Goal: Task Accomplishment & Management: Use online tool/utility

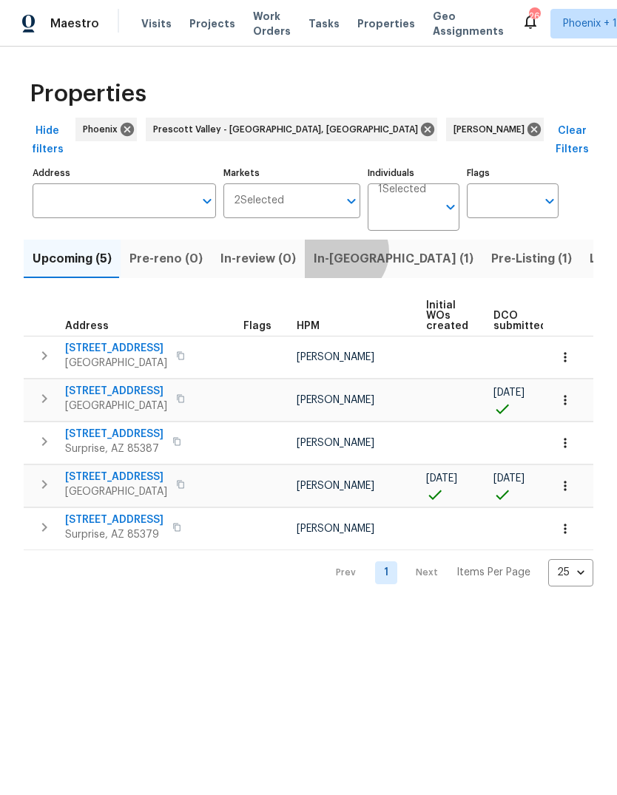
click at [331, 248] on span "In-[GEOGRAPHIC_DATA] (1)" at bounding box center [394, 258] width 160 height 21
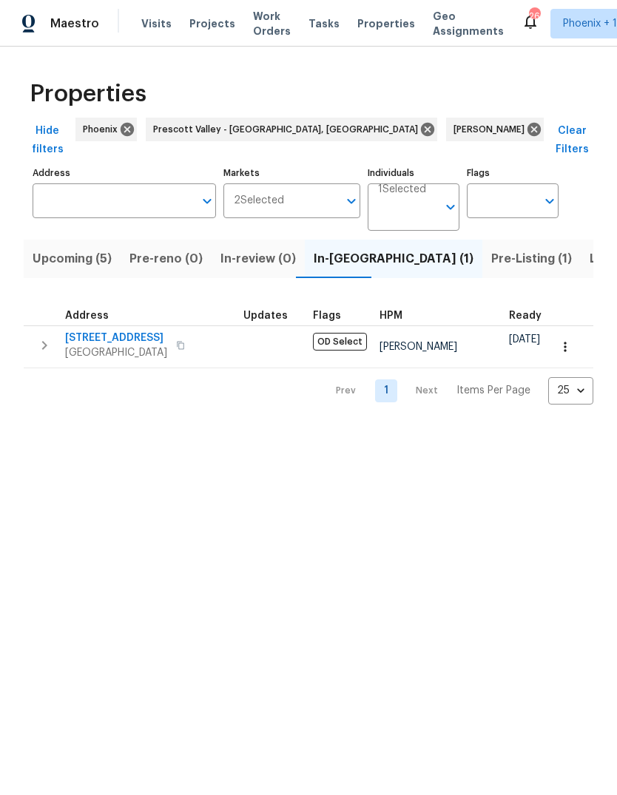
click at [491, 248] on span "Pre-Listing (1)" at bounding box center [531, 258] width 81 height 21
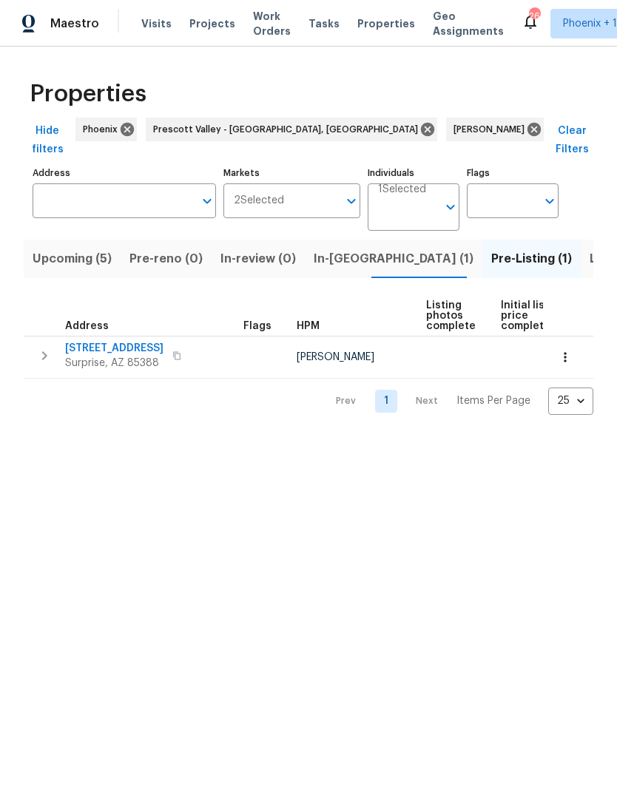
click at [336, 248] on span "In-[GEOGRAPHIC_DATA] (1)" at bounding box center [394, 258] width 160 height 21
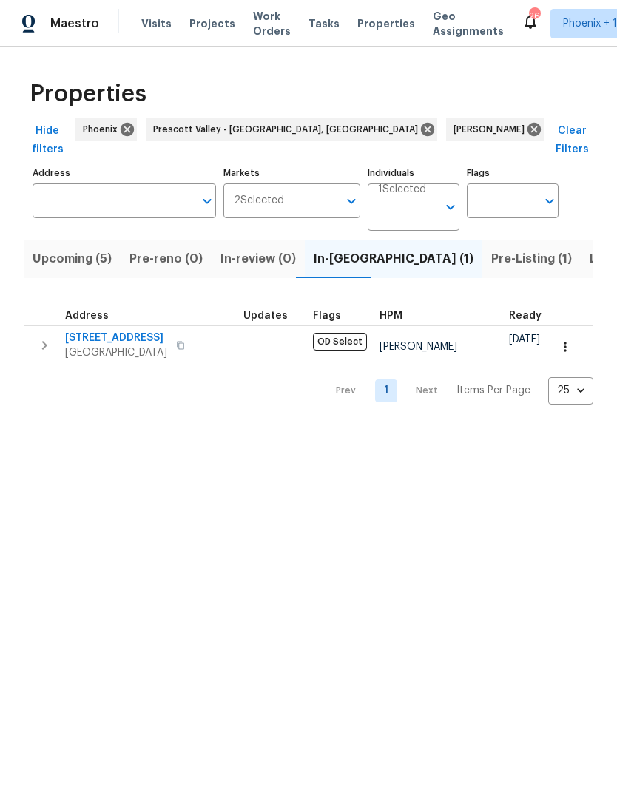
click at [81, 248] on span "Upcoming (5)" at bounding box center [72, 258] width 79 height 21
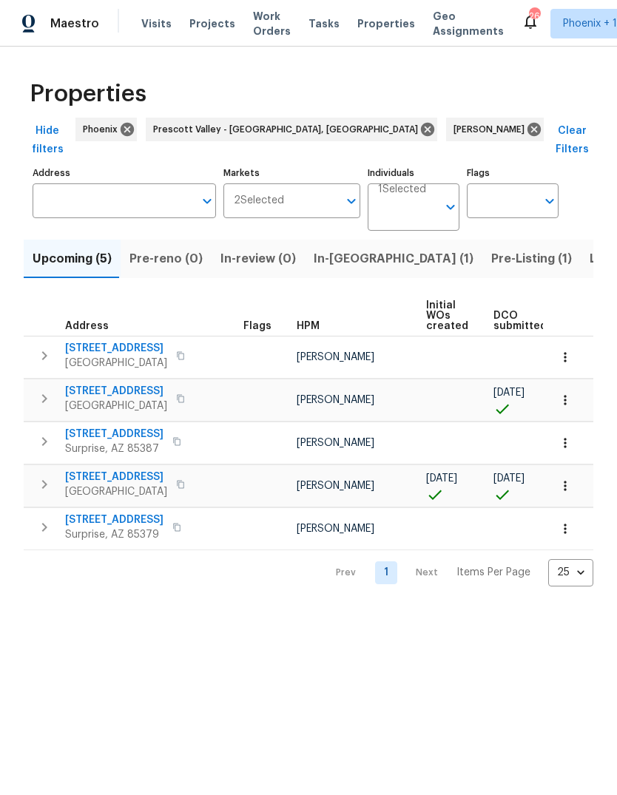
click at [150, 384] on span "[STREET_ADDRESS]" at bounding box center [116, 391] width 102 height 15
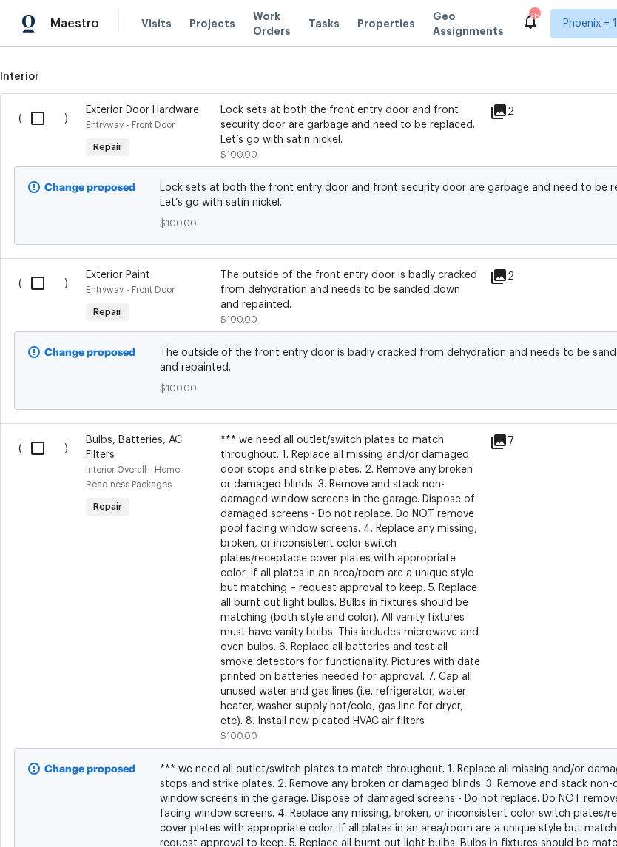
scroll to position [401, 0]
click at [30, 122] on input "checkbox" at bounding box center [43, 117] width 42 height 31
checkbox input "true"
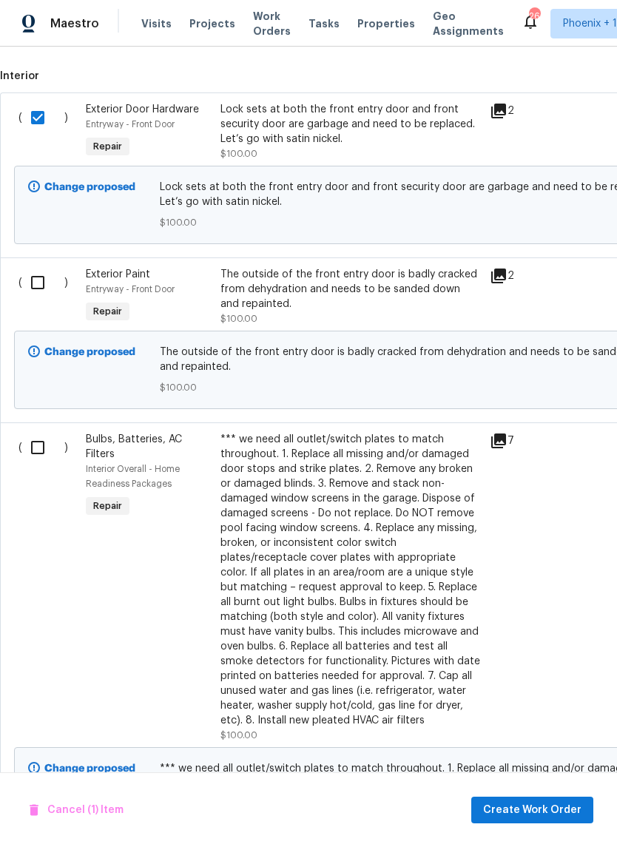
click at [32, 291] on input "checkbox" at bounding box center [43, 282] width 42 height 31
checkbox input "true"
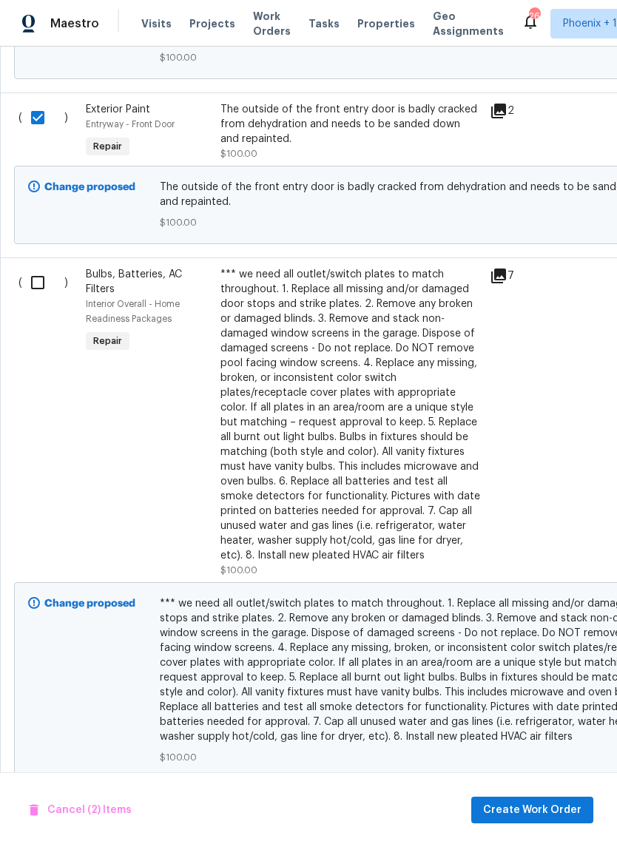
scroll to position [569, 0]
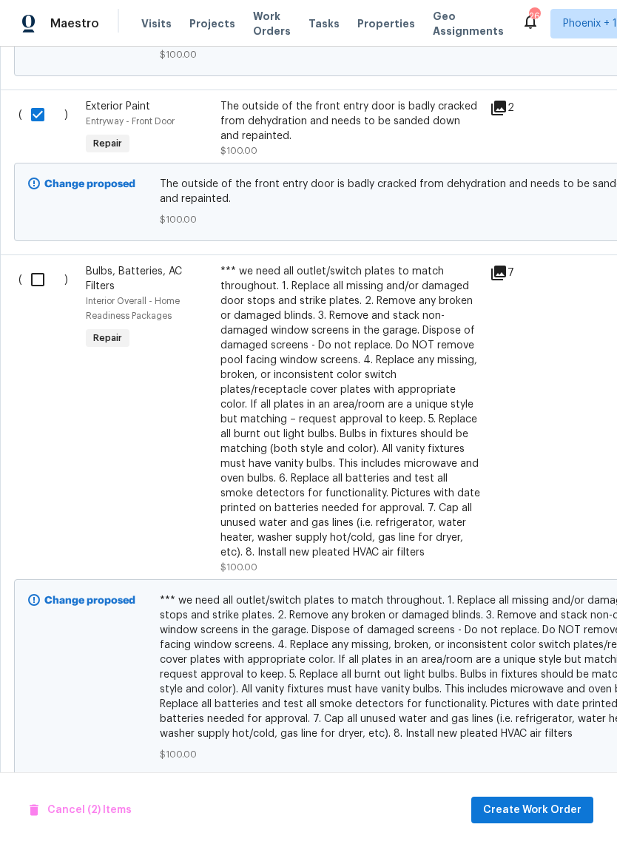
click at [33, 286] on input "checkbox" at bounding box center [43, 279] width 42 height 31
checkbox input "true"
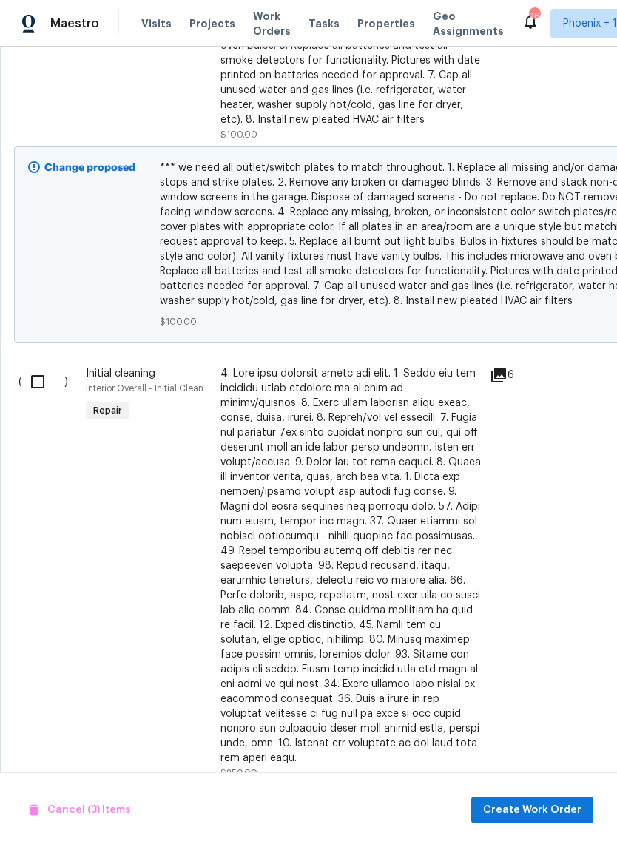
scroll to position [1040, 0]
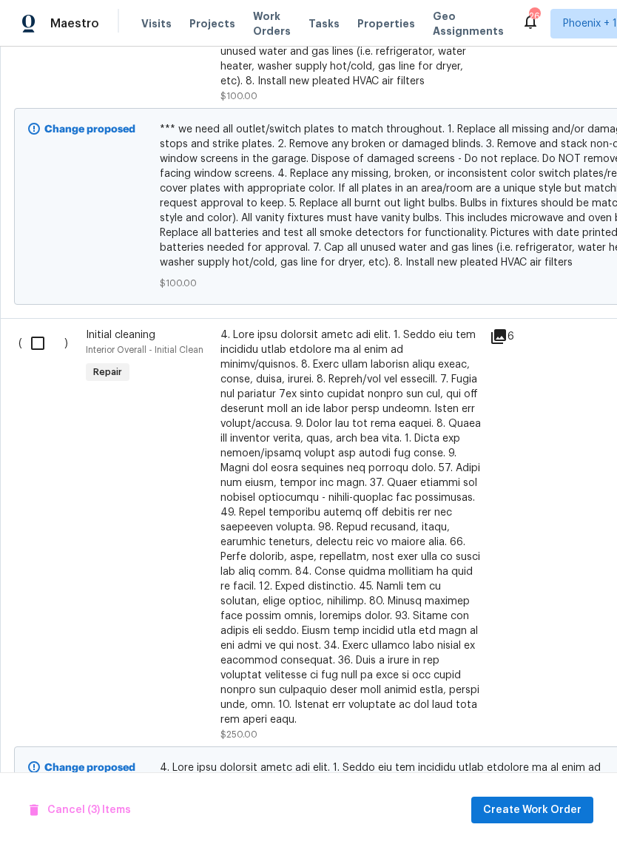
click at [39, 342] on input "checkbox" at bounding box center [43, 343] width 42 height 31
checkbox input "true"
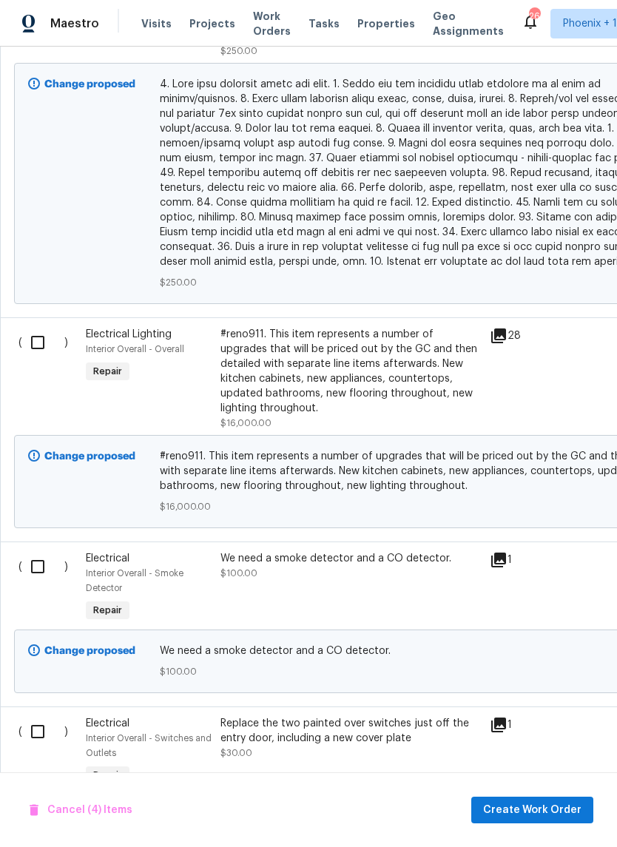
scroll to position [1723, 0]
click at [36, 327] on input "checkbox" at bounding box center [43, 342] width 42 height 31
checkbox input "true"
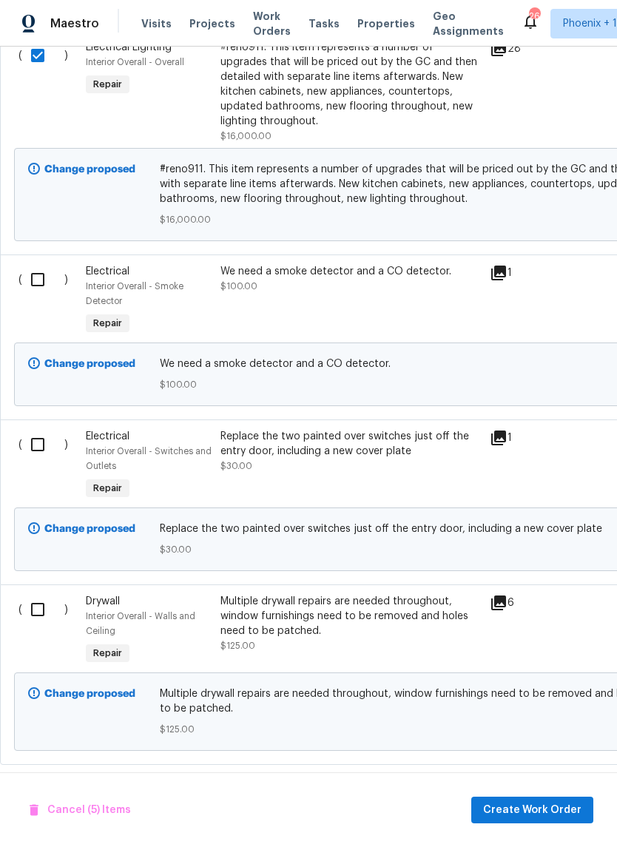
scroll to position [2010, 0]
click at [39, 277] on input "checkbox" at bounding box center [43, 279] width 42 height 31
checkbox input "true"
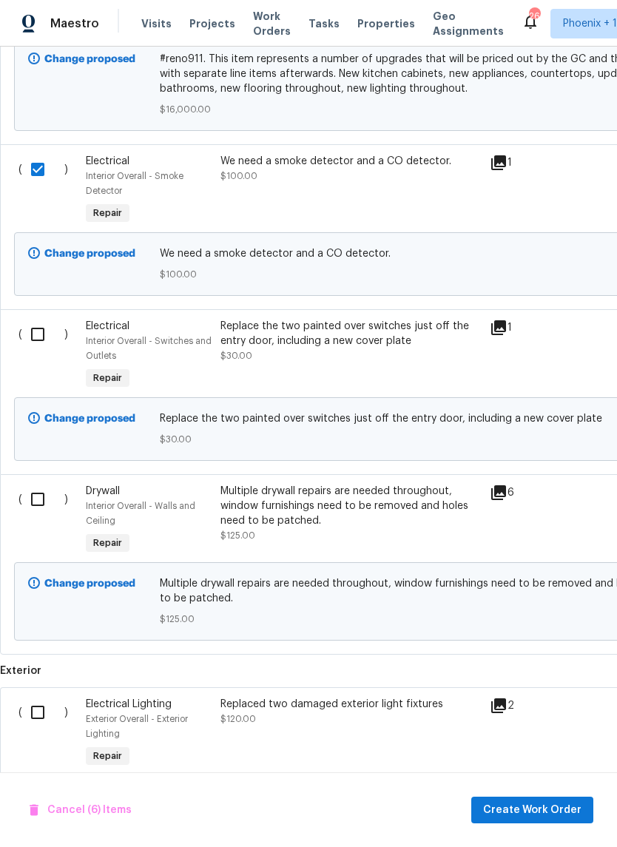
scroll to position [2122, 0]
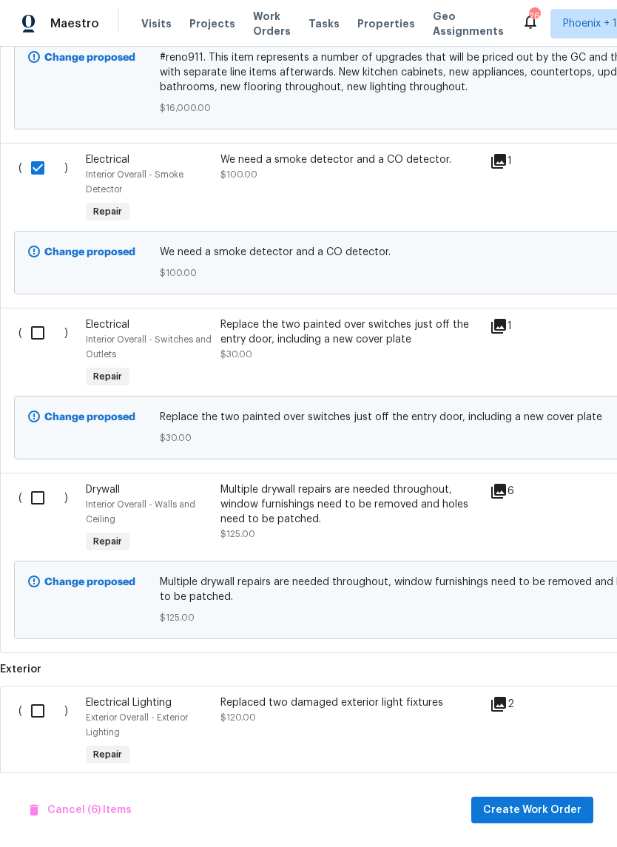
click at [35, 328] on input "checkbox" at bounding box center [43, 332] width 42 height 31
checkbox input "true"
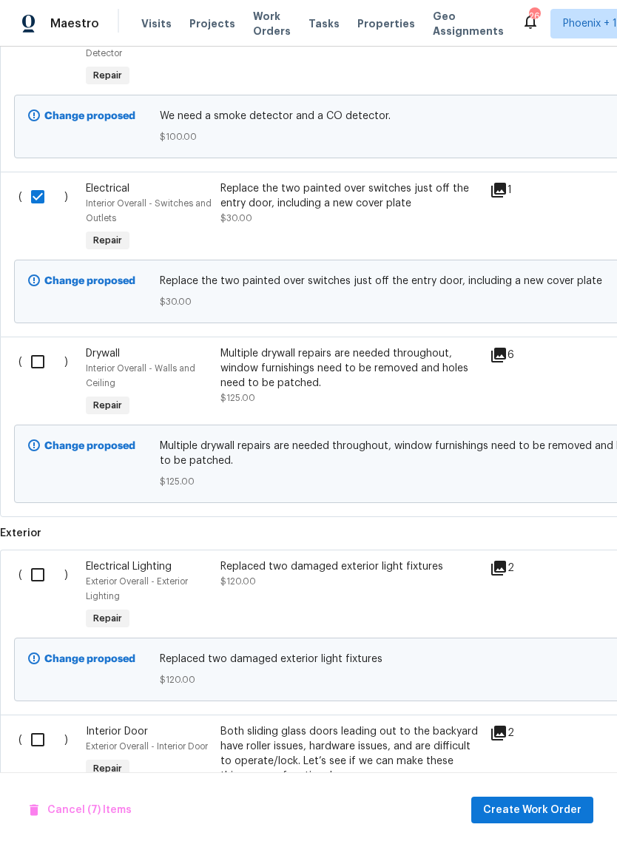
scroll to position [2262, 0]
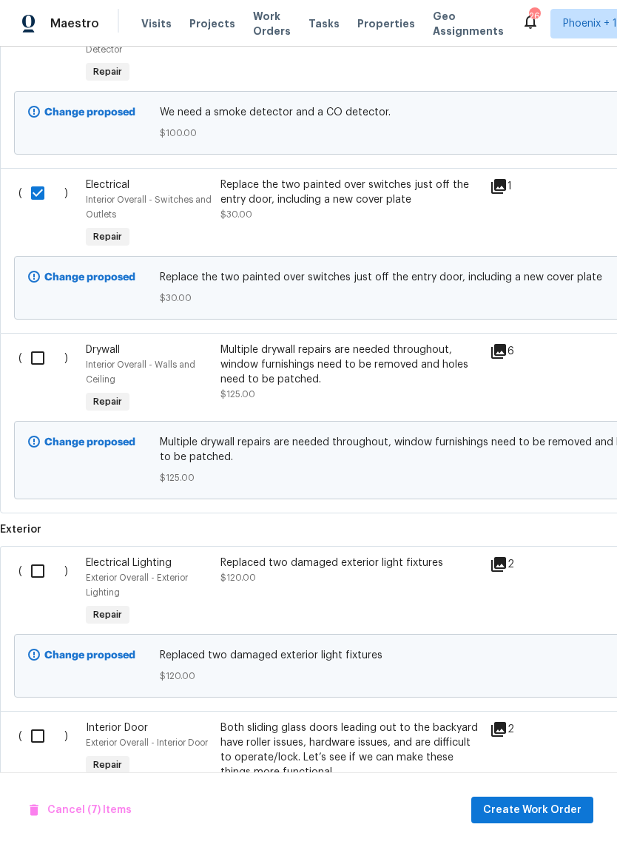
click at [38, 356] on input "checkbox" at bounding box center [43, 357] width 42 height 31
checkbox input "true"
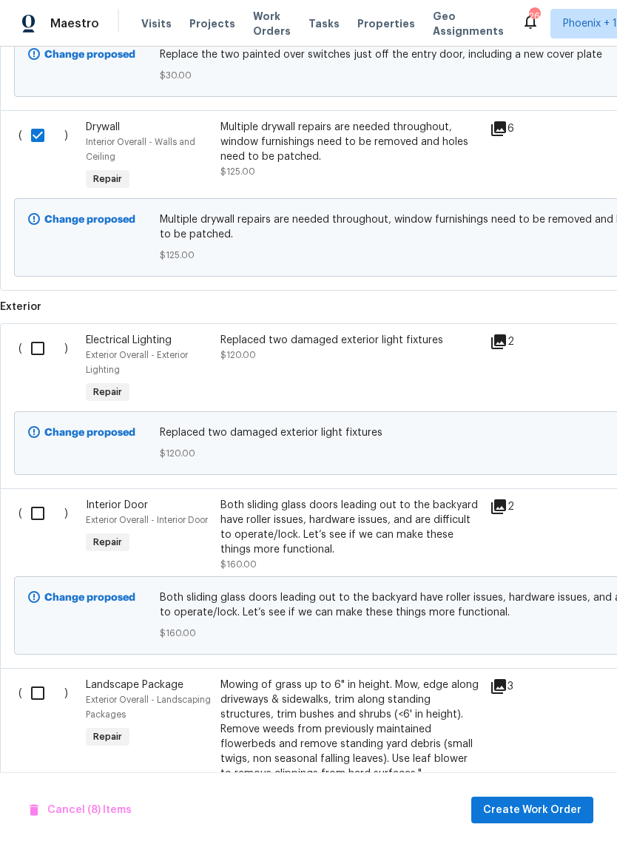
scroll to position [2485, 0]
click at [38, 340] on input "checkbox" at bounding box center [43, 347] width 42 height 31
checkbox input "true"
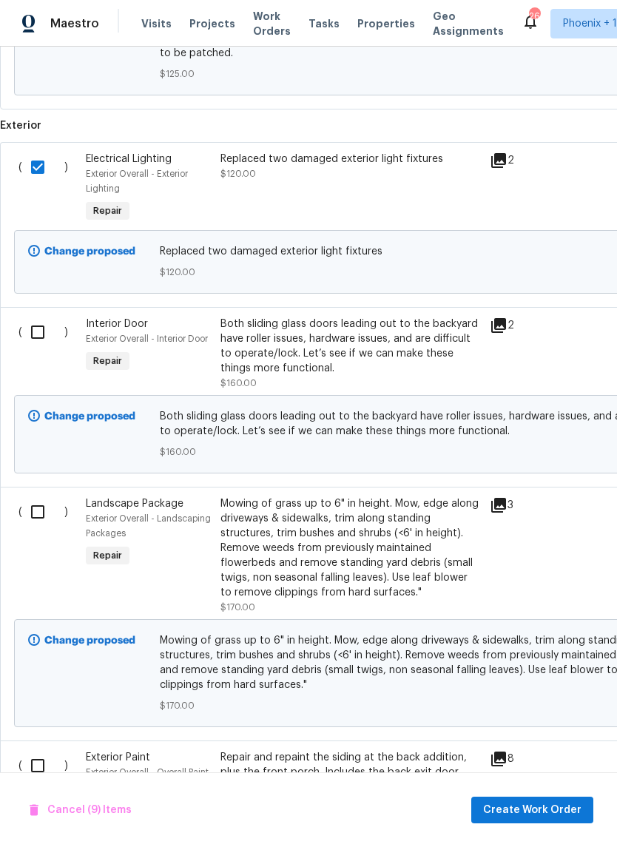
scroll to position [2728, 0]
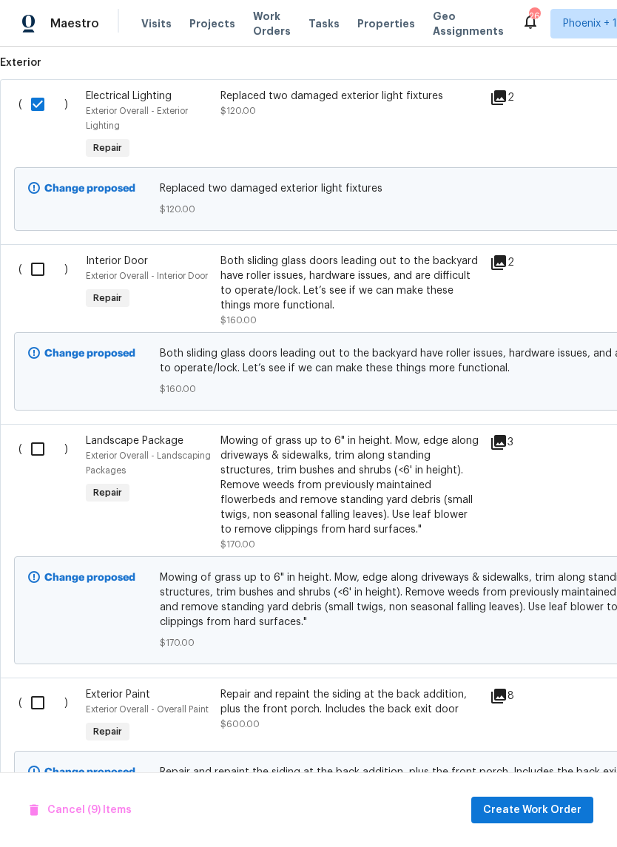
click at [38, 259] on input "checkbox" at bounding box center [43, 269] width 42 height 31
checkbox input "true"
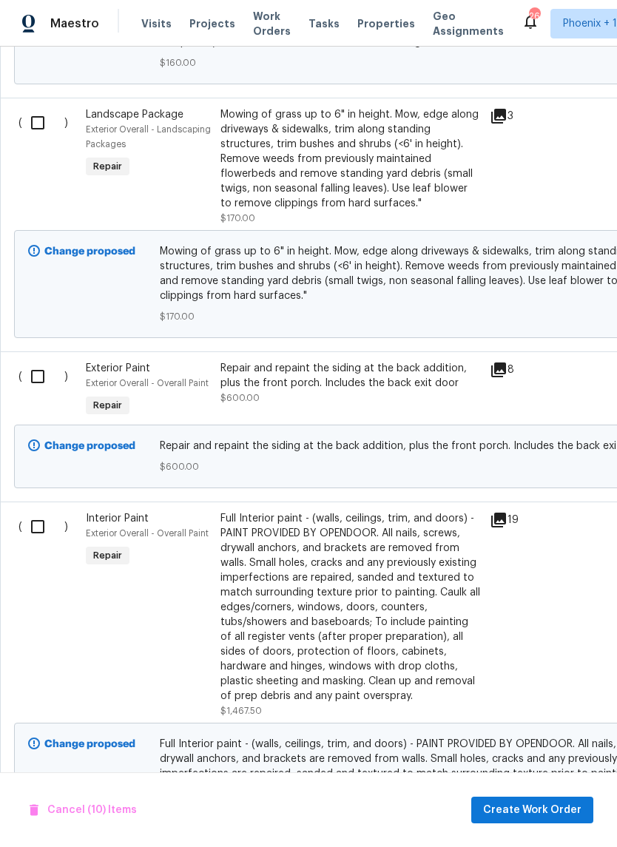
scroll to position [3054, 0]
click at [39, 374] on input "checkbox" at bounding box center [43, 377] width 42 height 31
checkbox input "true"
click at [41, 522] on input "checkbox" at bounding box center [43, 527] width 42 height 31
checkbox input "true"
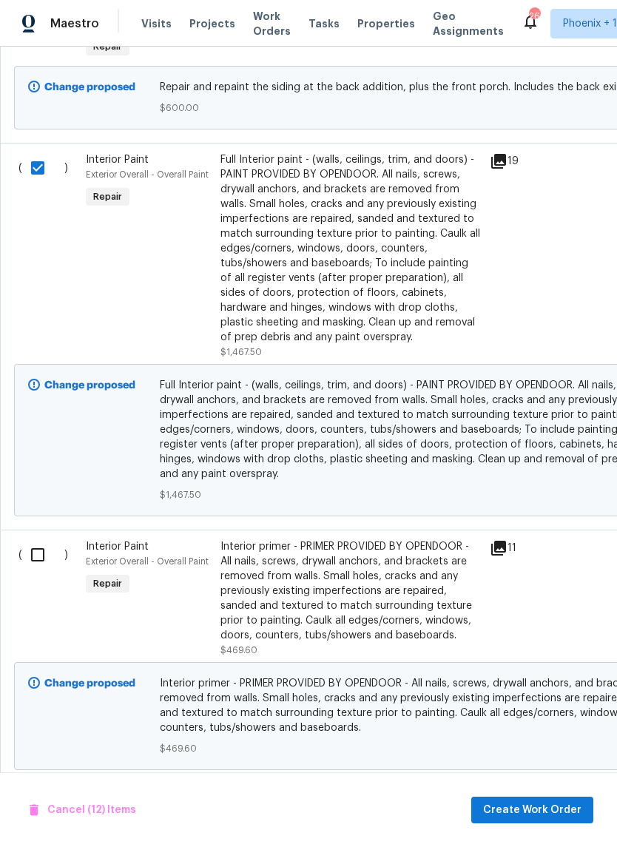
scroll to position [3412, 0]
click at [34, 557] on input "checkbox" at bounding box center [43, 555] width 42 height 31
checkbox input "true"
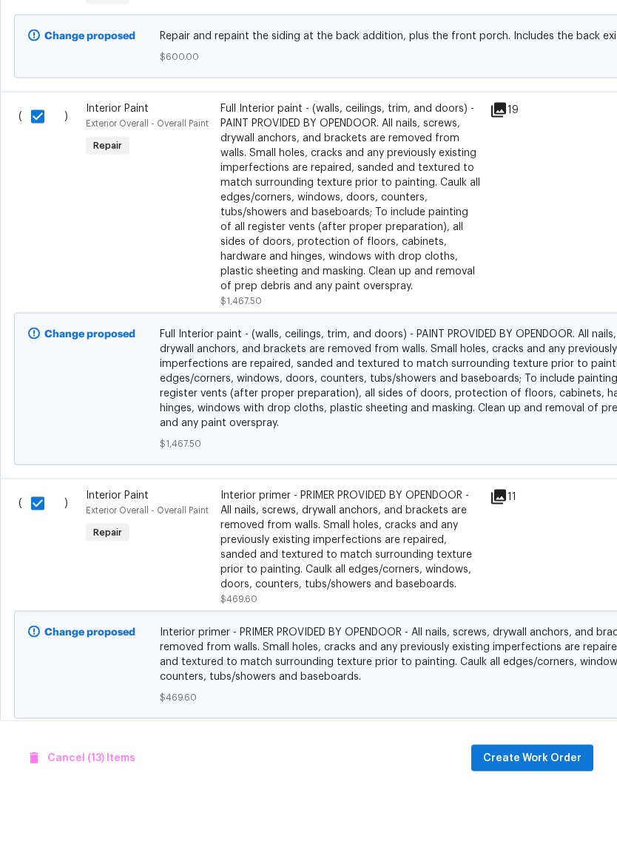
scroll to position [36, 0]
click at [551, 801] on span "Create Work Order" at bounding box center [532, 810] width 98 height 18
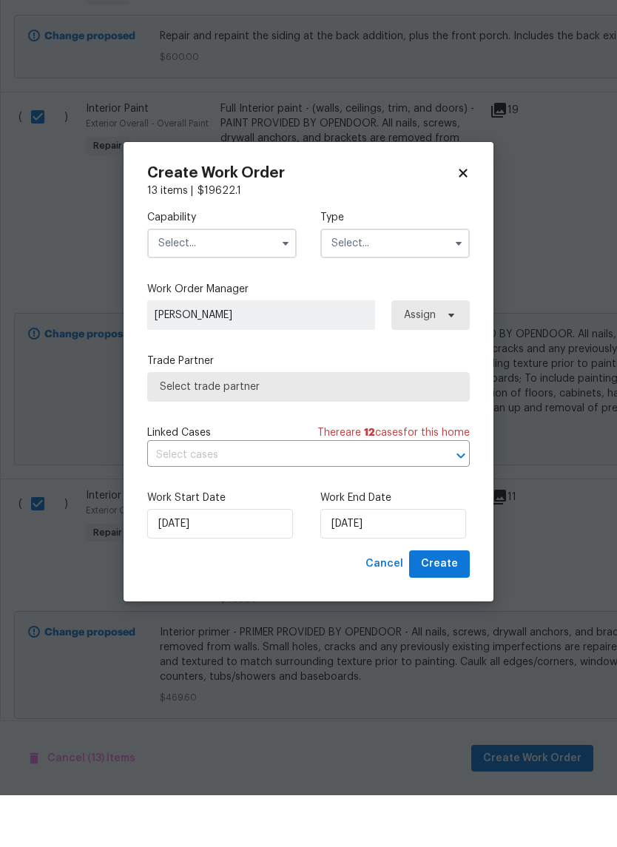
click at [223, 280] on input "text" at bounding box center [221, 295] width 149 height 30
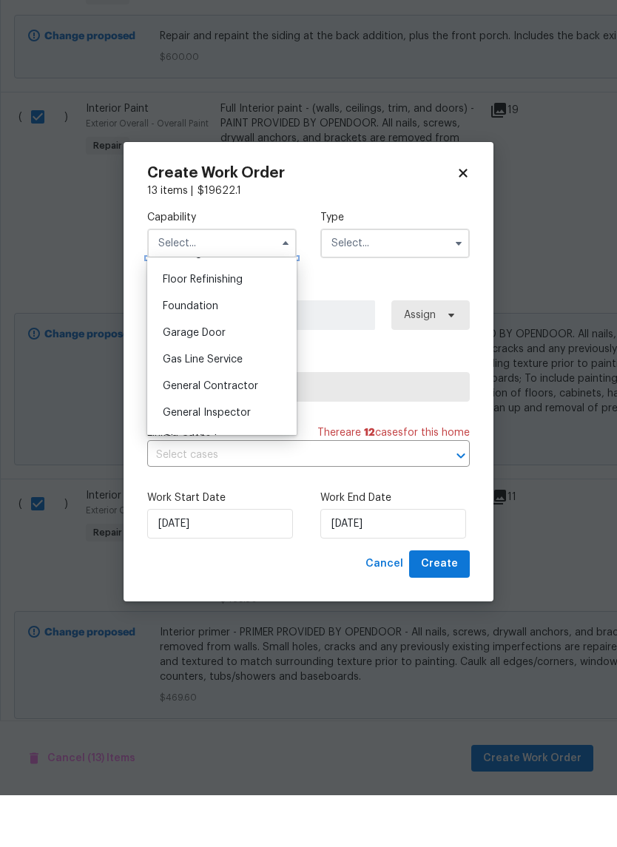
scroll to position [597, 0]
click at [250, 431] on span "General Contractor" at bounding box center [210, 436] width 95 height 10
type input "General Contractor"
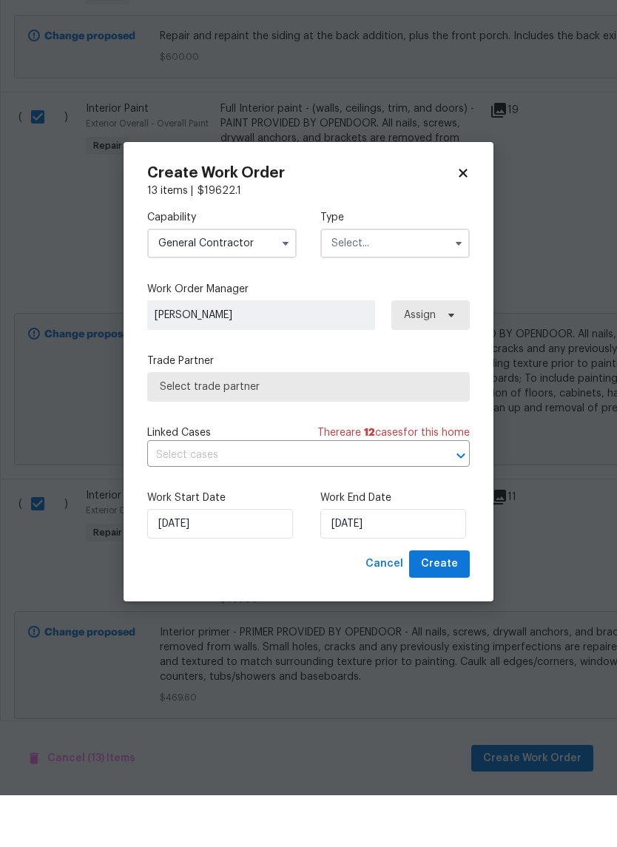
click at [405, 280] on input "text" at bounding box center [394, 295] width 149 height 30
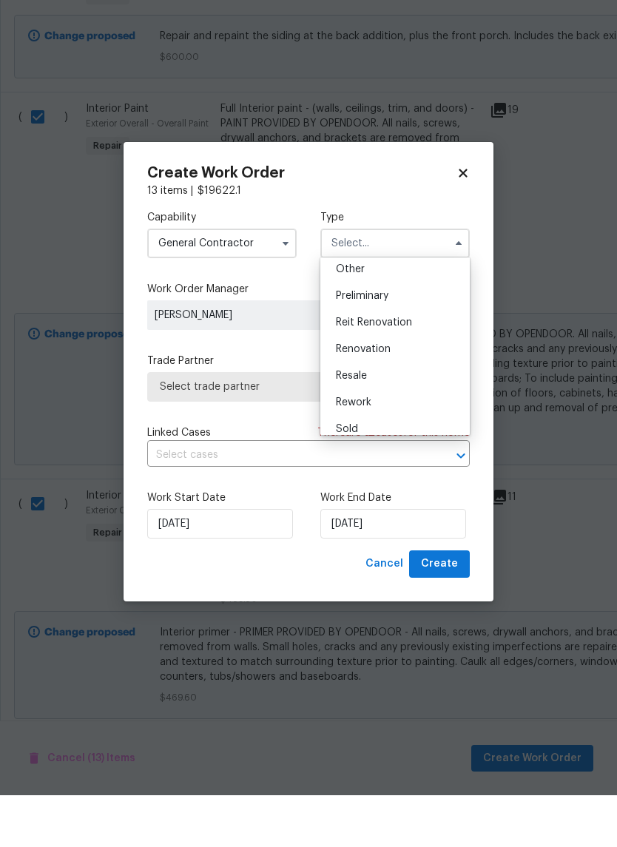
scroll to position [0, 0]
click at [402, 376] on div "Renovation" at bounding box center [395, 389] width 142 height 27
type input "Renovation"
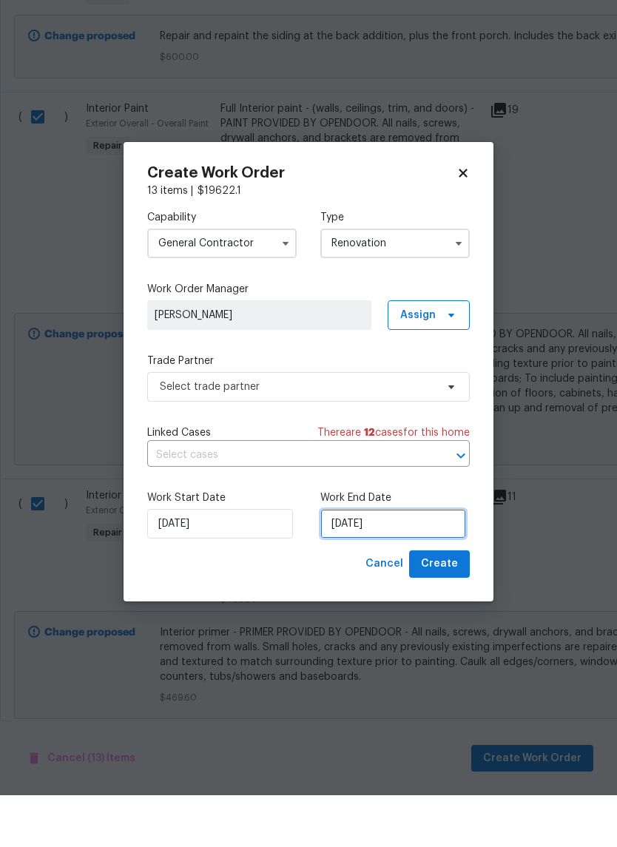
click at [394, 561] on input "8/18/2025" at bounding box center [393, 576] width 146 height 30
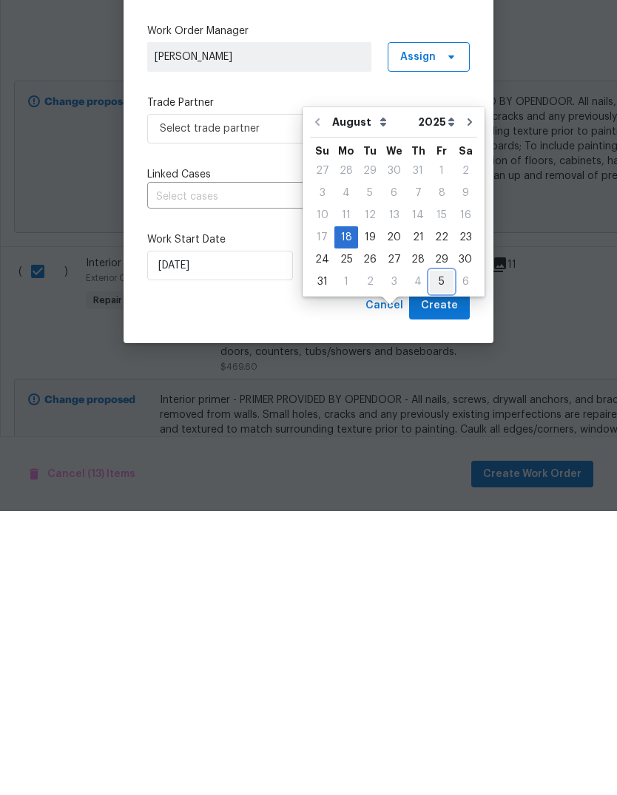
click at [432, 555] on div "5" at bounding box center [442, 565] width 24 height 21
type input "9/5/2025"
select select "8"
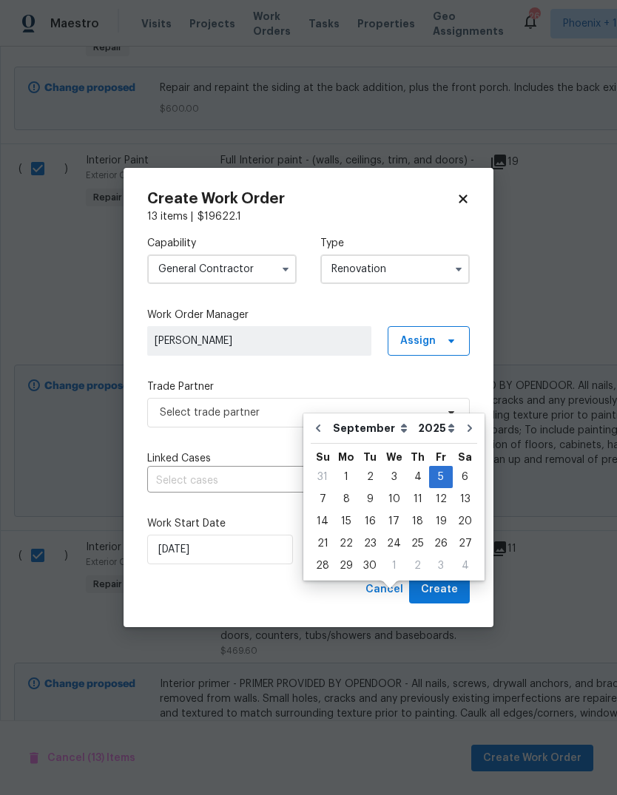
click at [450, 301] on div "Capability General Contractor Type Renovation Work Order Manager Eric Scott Ass…" at bounding box center [308, 400] width 322 height 352
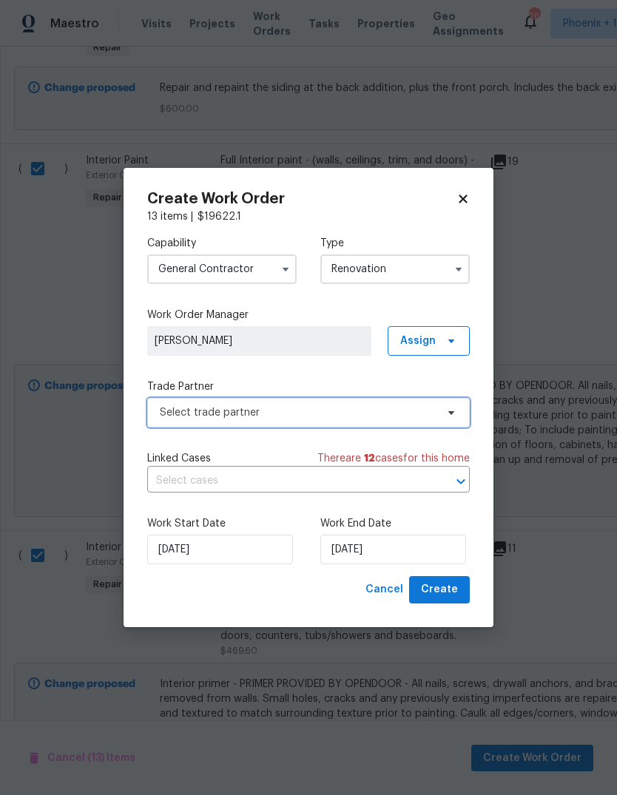
click at [407, 406] on span "Select trade partner" at bounding box center [298, 412] width 276 height 15
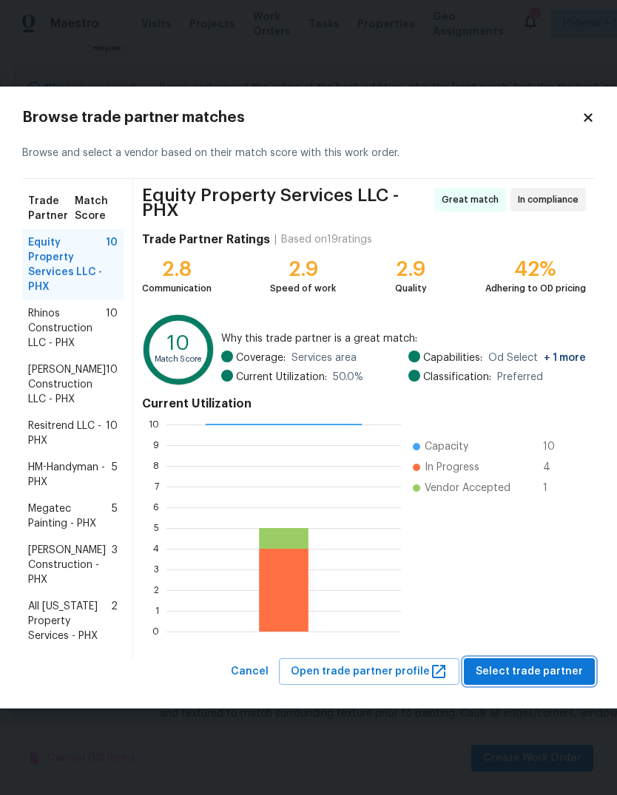
click at [549, 672] on span "Select trade partner" at bounding box center [529, 672] width 107 height 18
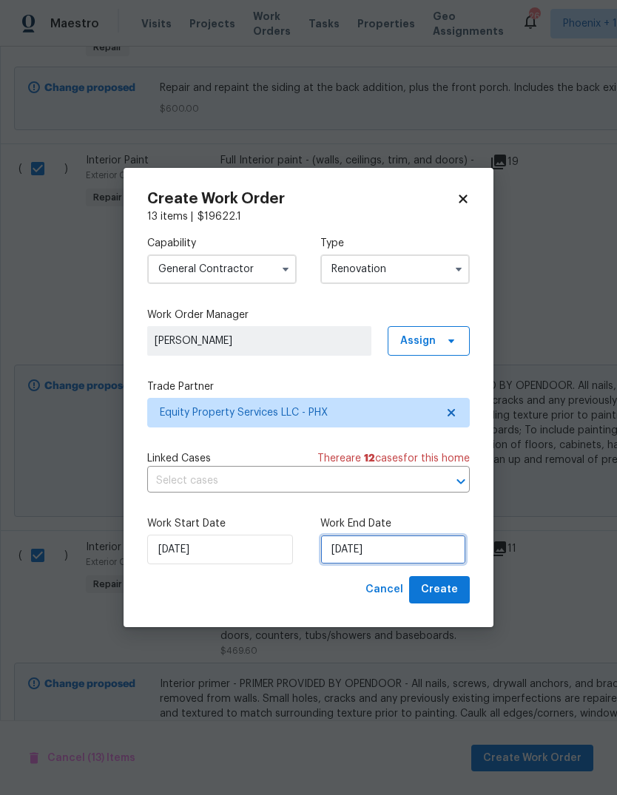
click at [427, 547] on input "9/5/2025" at bounding box center [393, 550] width 146 height 30
select select "8"
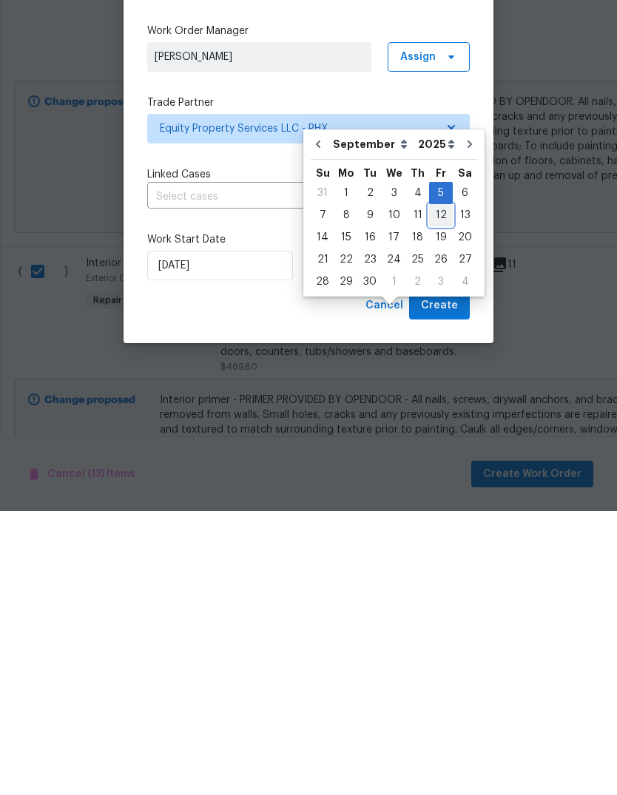
click at [430, 489] on div "12" at bounding box center [441, 499] width 24 height 21
type input "9/12/2025"
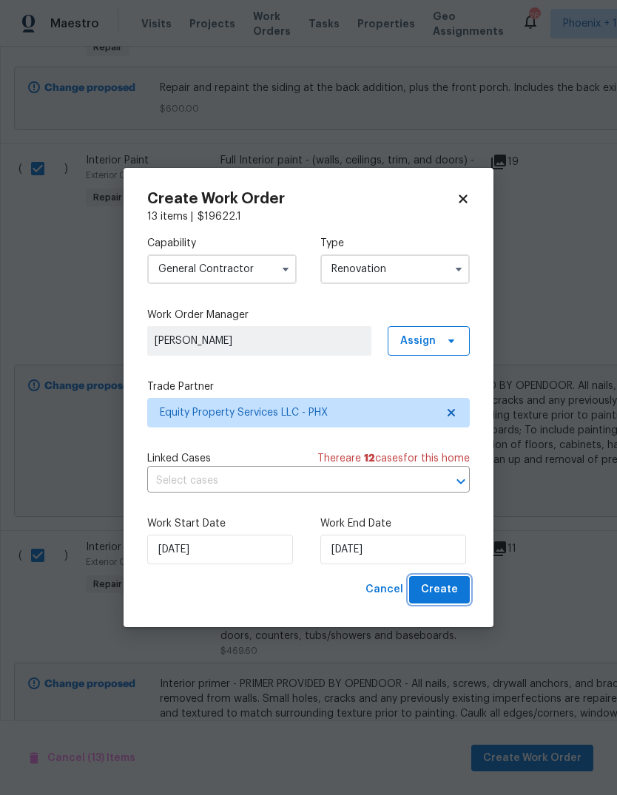
click at [447, 588] on span "Create" at bounding box center [439, 590] width 37 height 18
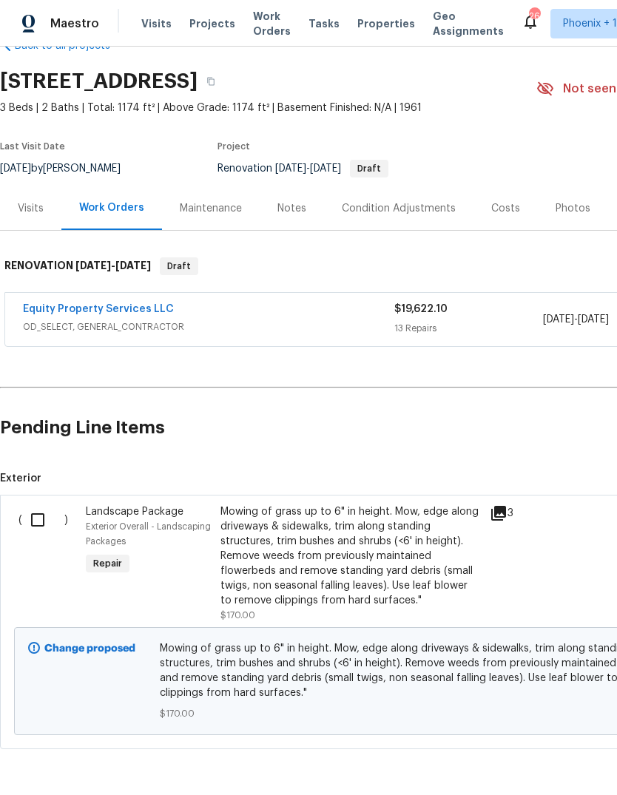
scroll to position [37, 0]
click at [33, 524] on input "checkbox" at bounding box center [43, 520] width 42 height 31
checkbox input "true"
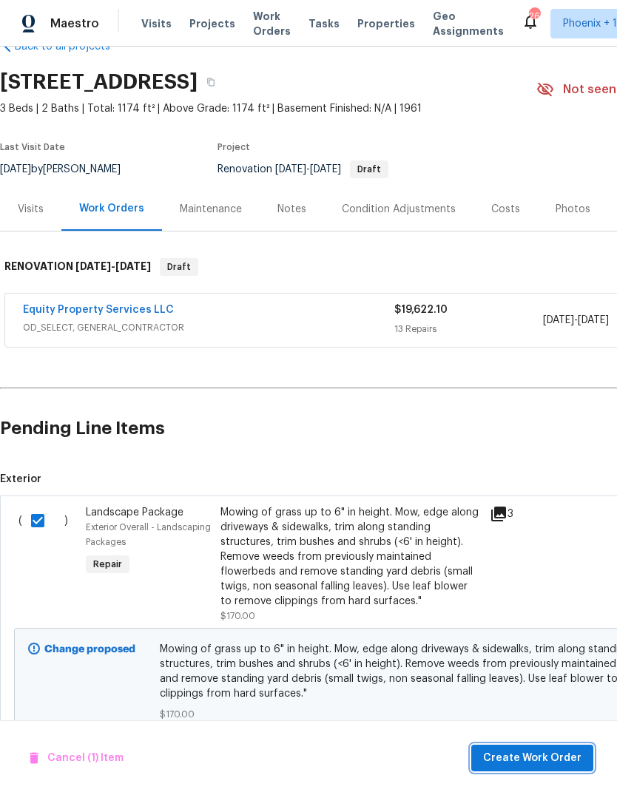
click at [546, 759] on span "Create Work Order" at bounding box center [532, 758] width 98 height 18
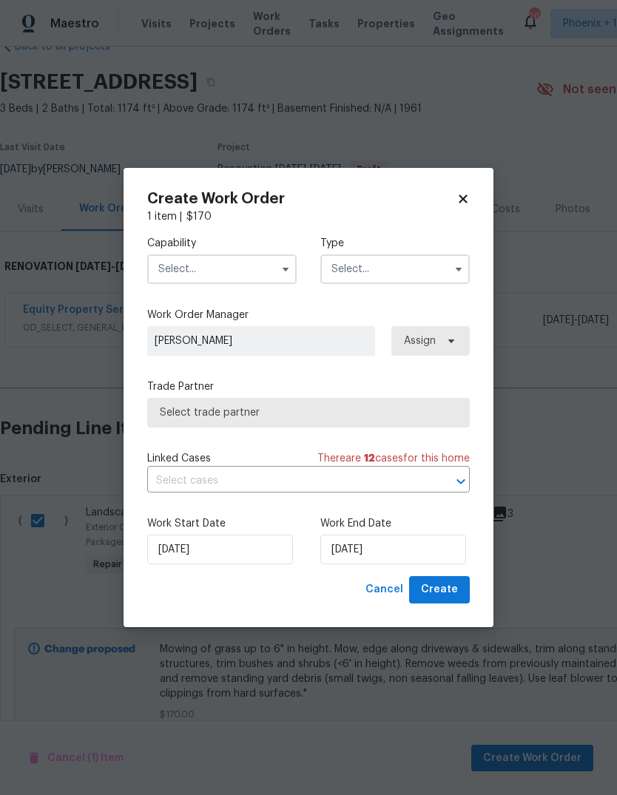
click at [247, 270] on input "text" at bounding box center [221, 269] width 149 height 30
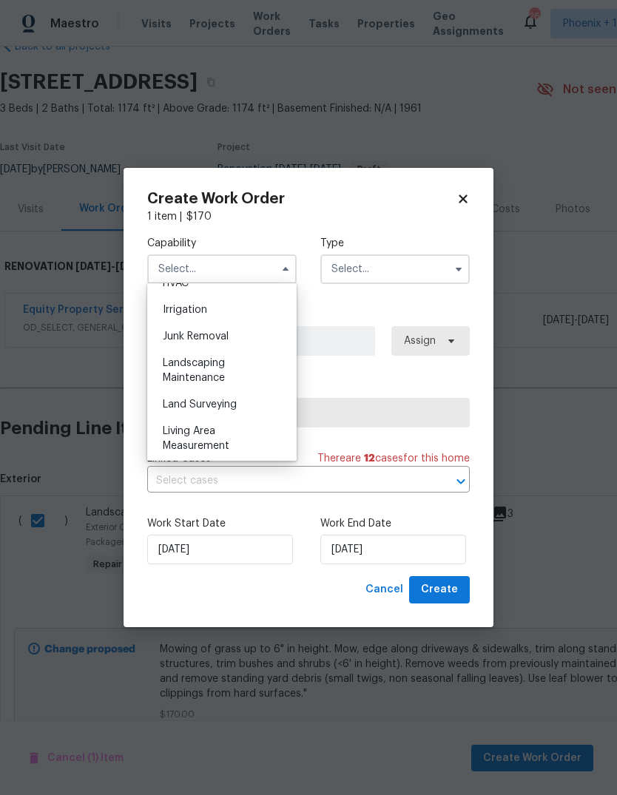
scroll to position [912, 0]
click at [246, 371] on div "Landscaping Maintenance" at bounding box center [222, 368] width 142 height 41
type input "Landscaping Maintenance"
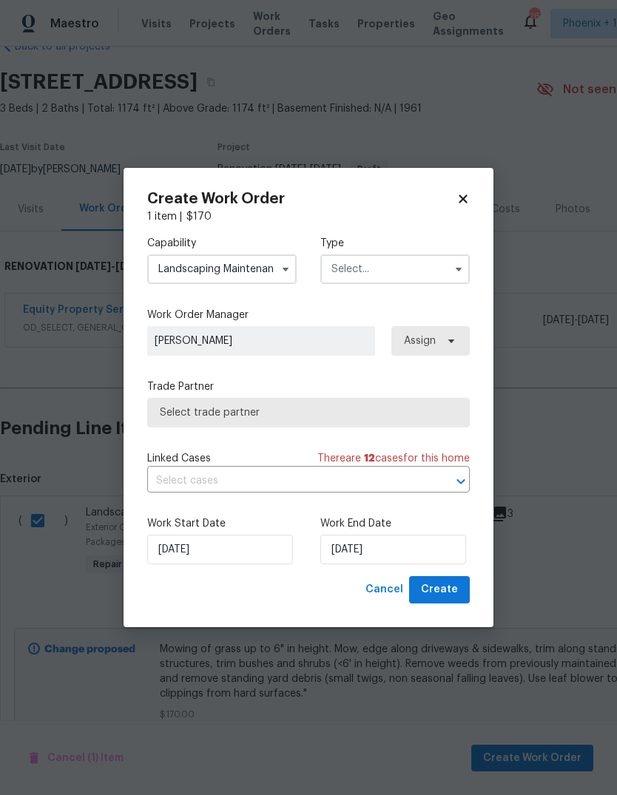
click at [428, 283] on input "text" at bounding box center [394, 269] width 149 height 30
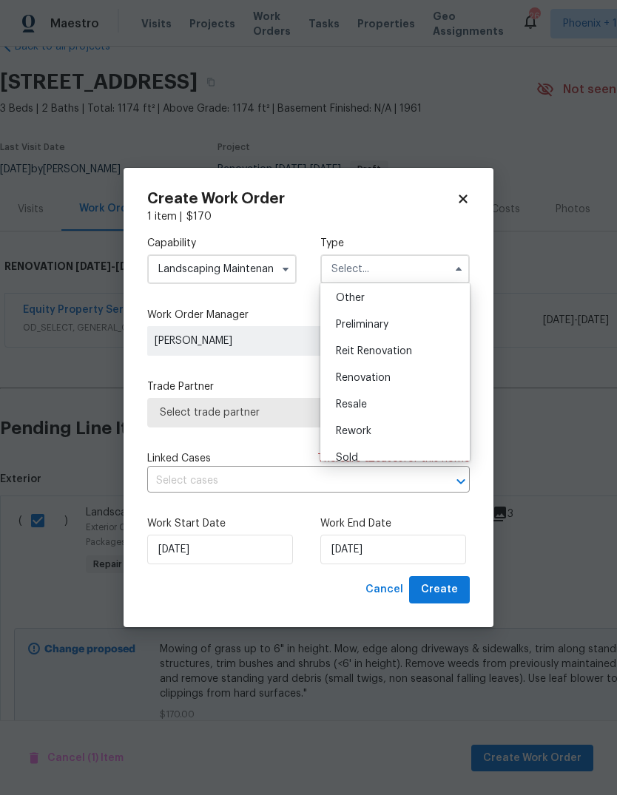
scroll to position [294, 0]
click at [402, 383] on div "Renovation" at bounding box center [395, 379] width 142 height 27
type input "Renovation"
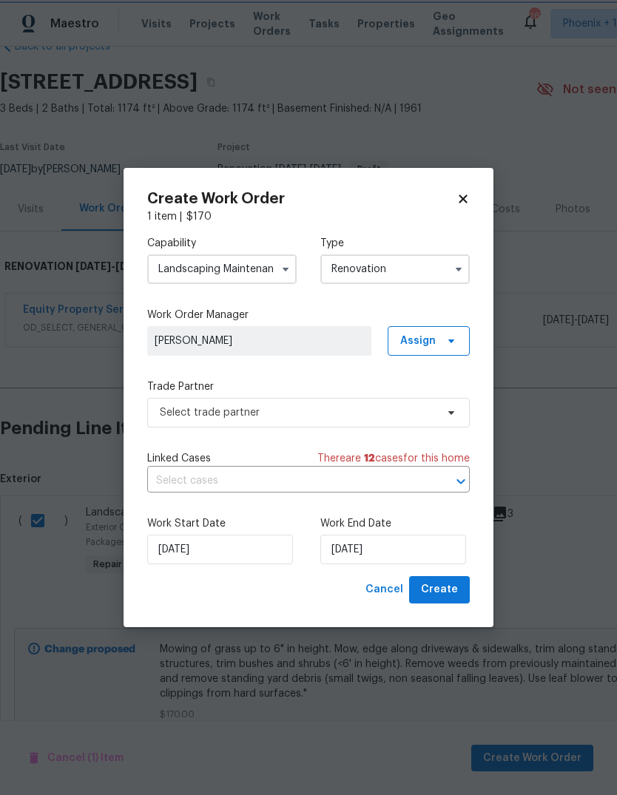
scroll to position [0, 0]
click at [407, 549] on input "8/18/2025" at bounding box center [393, 550] width 146 height 30
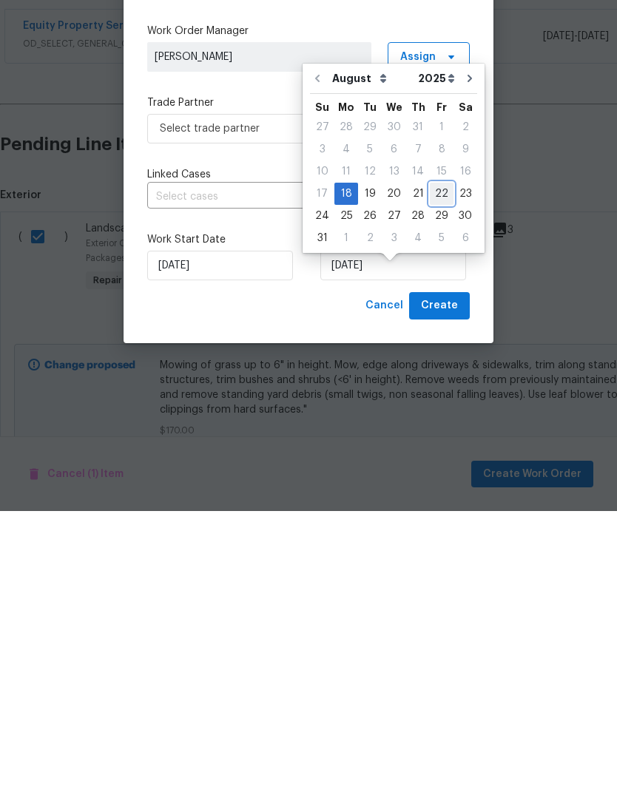
click at [435, 467] on div "22" at bounding box center [442, 477] width 24 height 21
type input "8/22/2025"
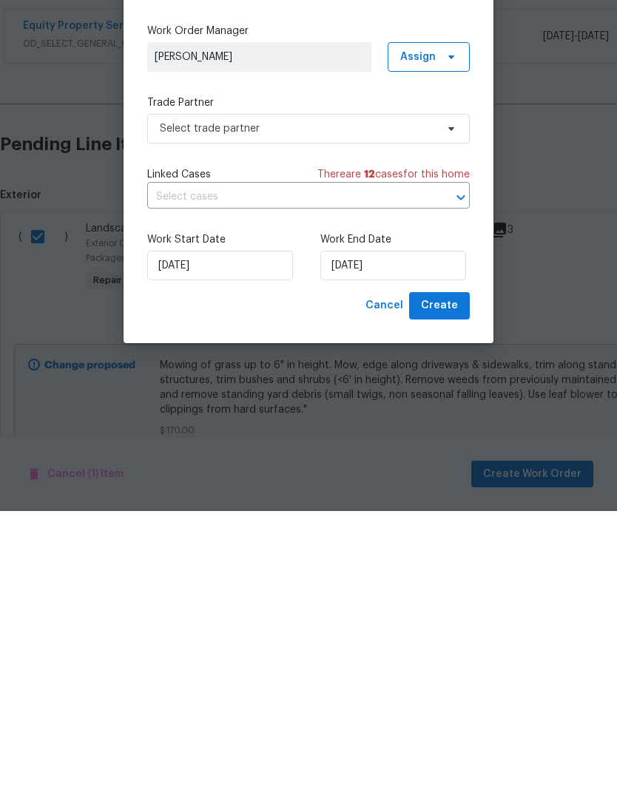
scroll to position [55, 0]
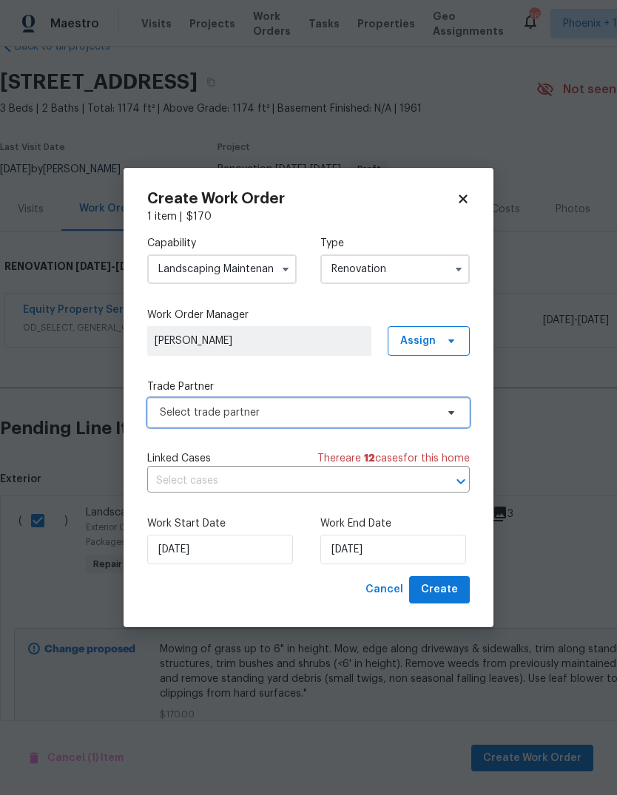
click at [369, 410] on span "Select trade partner" at bounding box center [298, 412] width 276 height 15
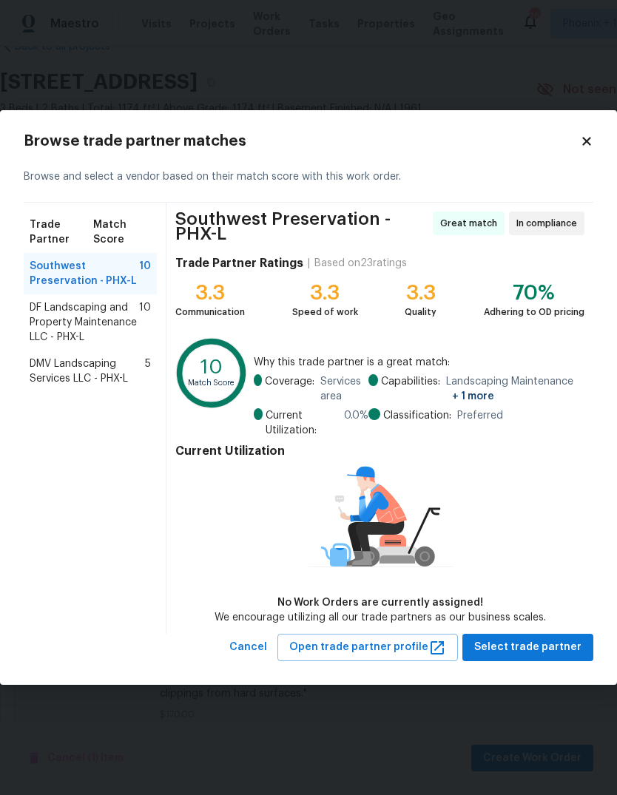
click at [112, 324] on span "DF Landscaping and Property Maintenance LLC - PHX-L" at bounding box center [84, 322] width 109 height 44
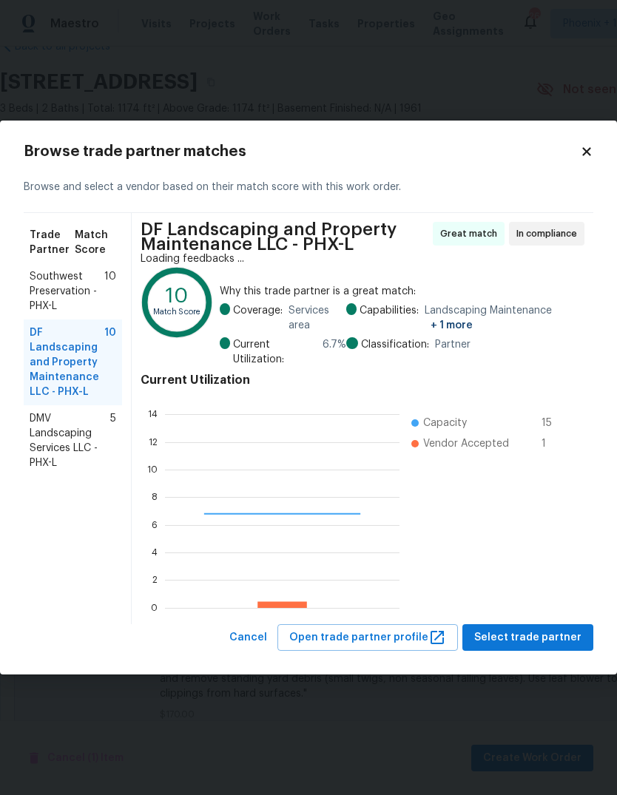
scroll to position [207, 234]
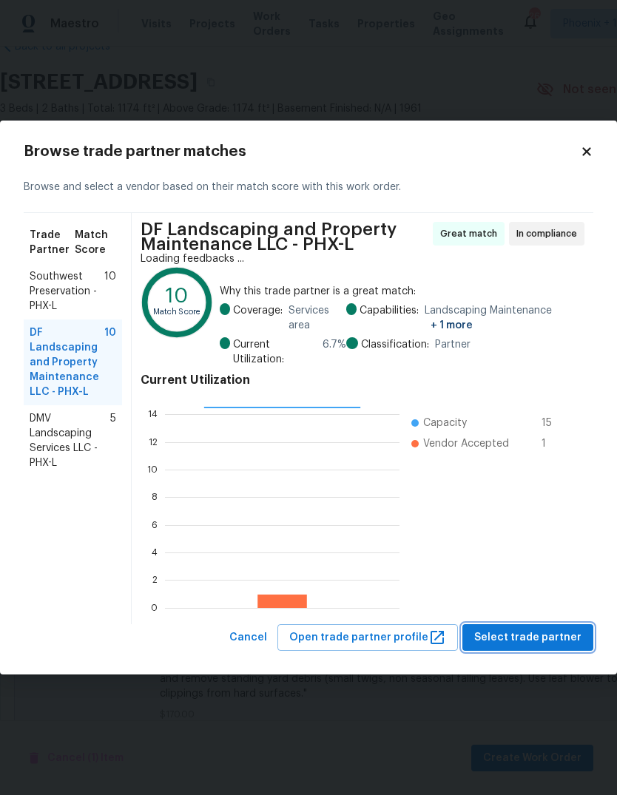
click at [538, 640] on span "Select trade partner" at bounding box center [527, 638] width 107 height 18
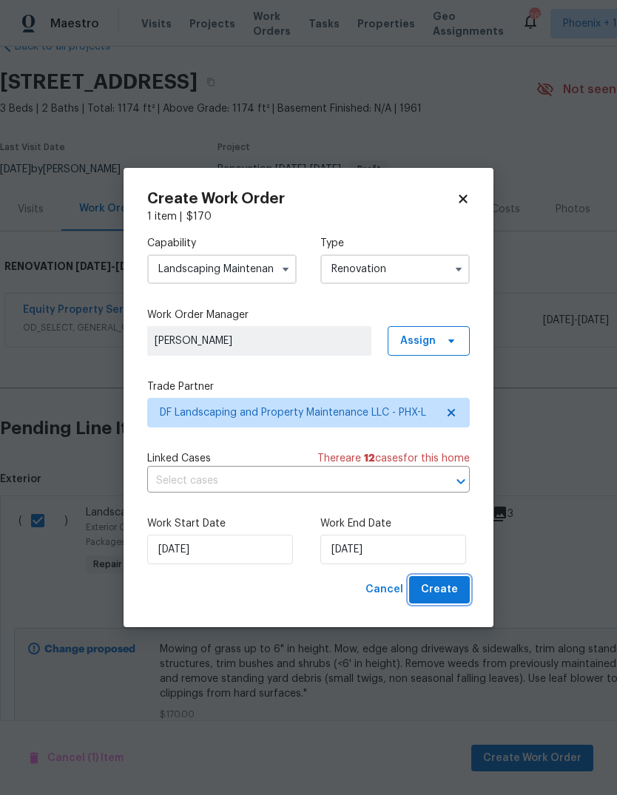
click at [452, 598] on span "Create" at bounding box center [439, 590] width 37 height 18
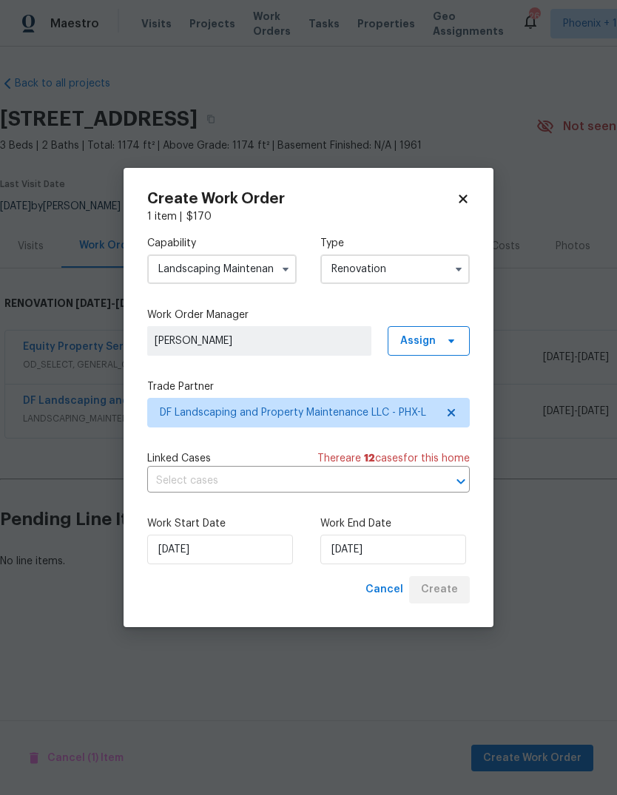
scroll to position [0, 0]
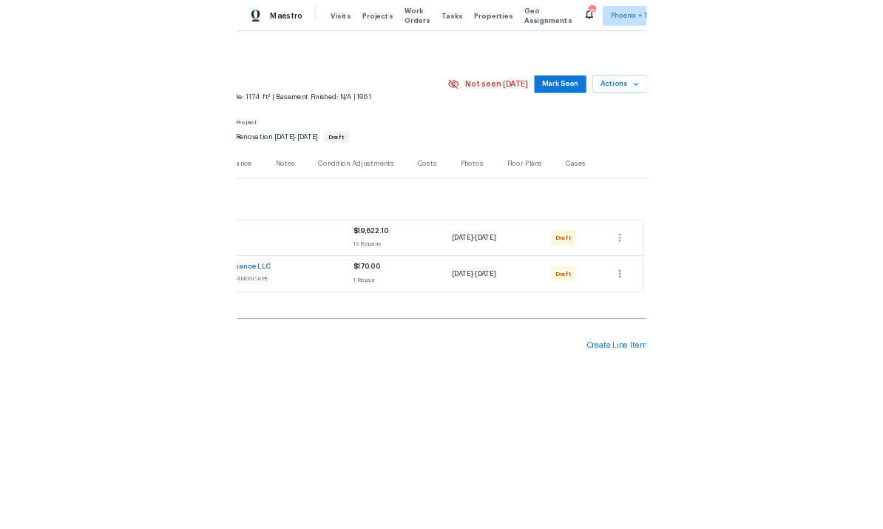
scroll to position [0, 219]
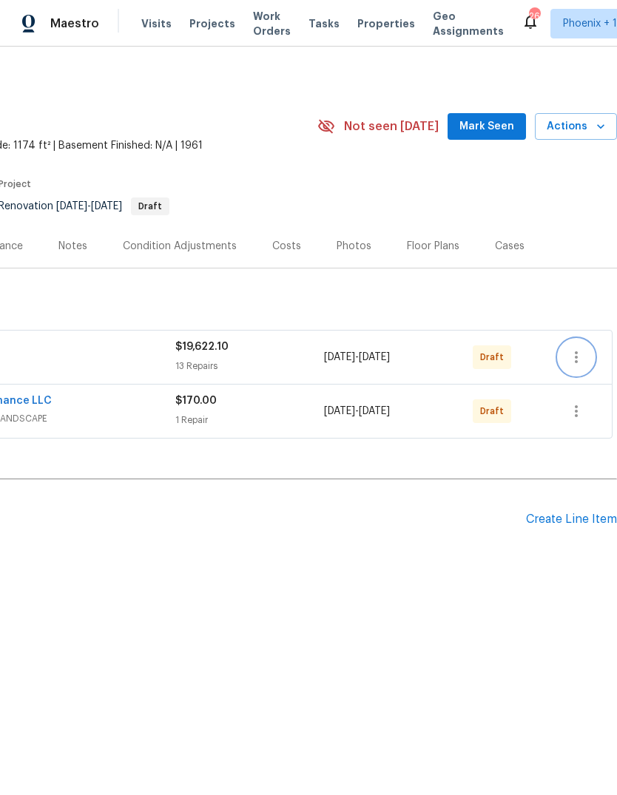
click at [576, 356] on icon "button" at bounding box center [576, 357] width 3 height 12
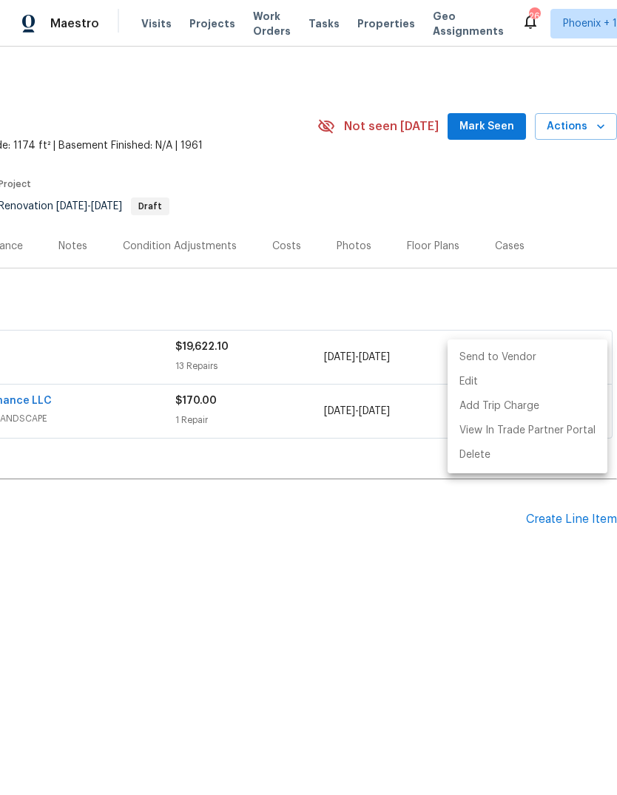
click at [502, 351] on li "Send to Vendor" at bounding box center [527, 357] width 160 height 24
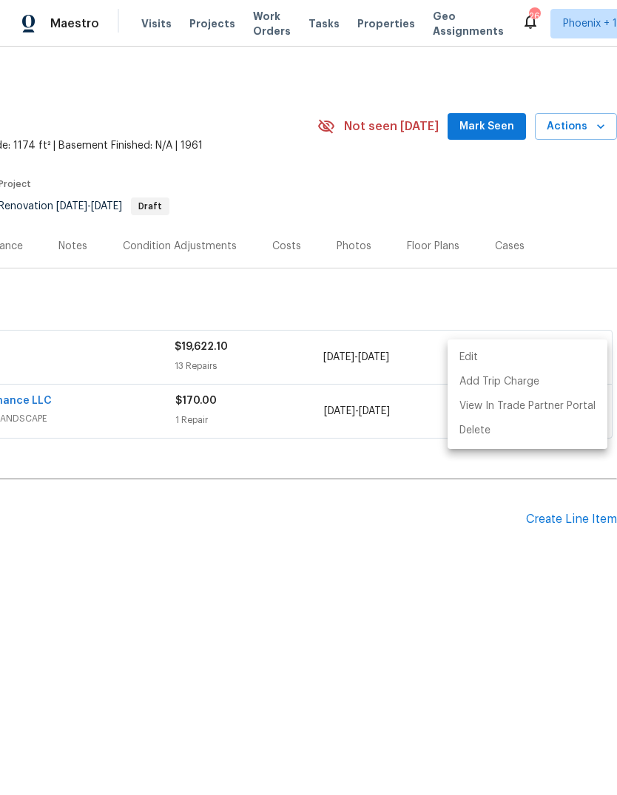
click at [561, 284] on div at bounding box center [308, 397] width 617 height 795
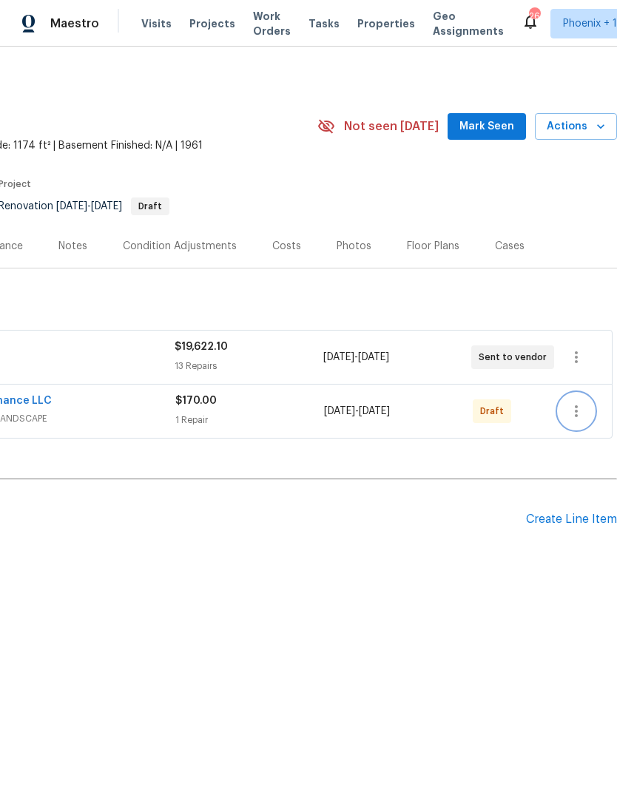
click at [570, 413] on icon "button" at bounding box center [576, 411] width 18 height 18
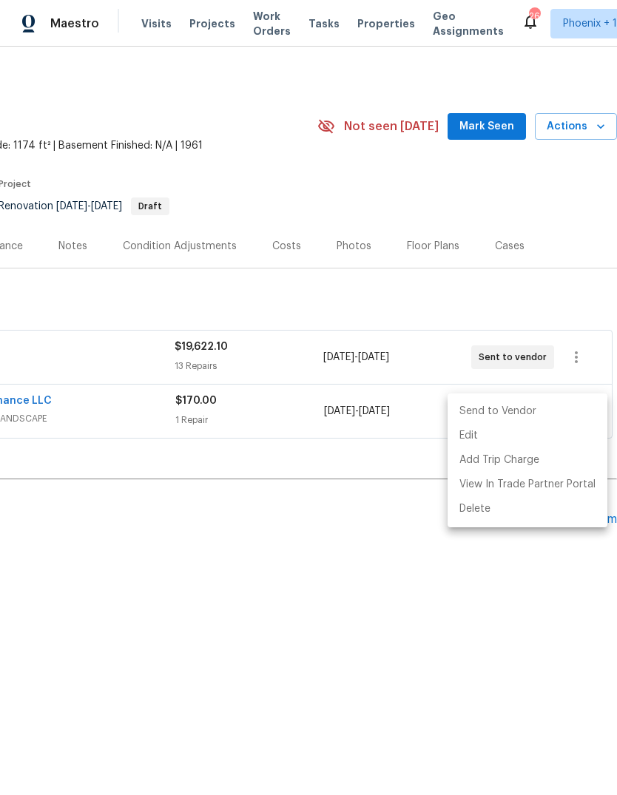
click at [500, 410] on li "Send to Vendor" at bounding box center [527, 411] width 160 height 24
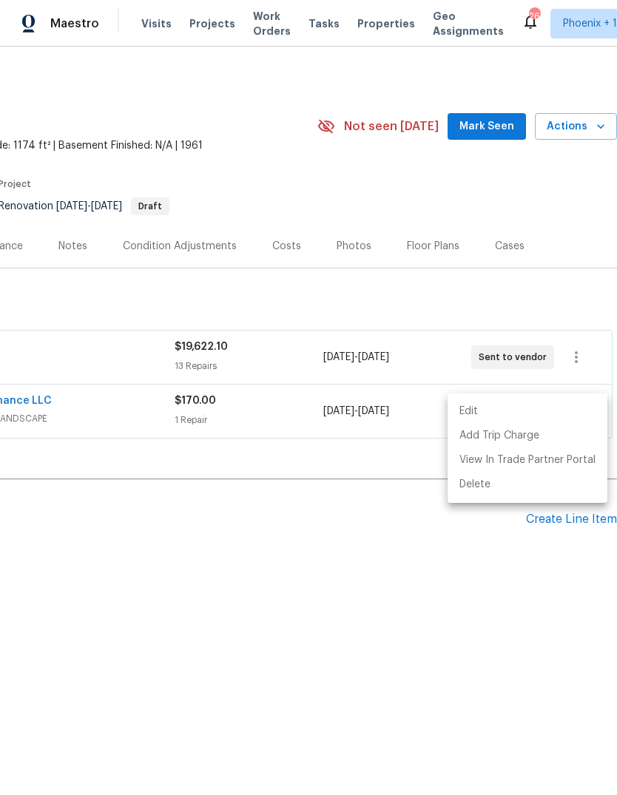
click at [432, 619] on div at bounding box center [308, 397] width 617 height 795
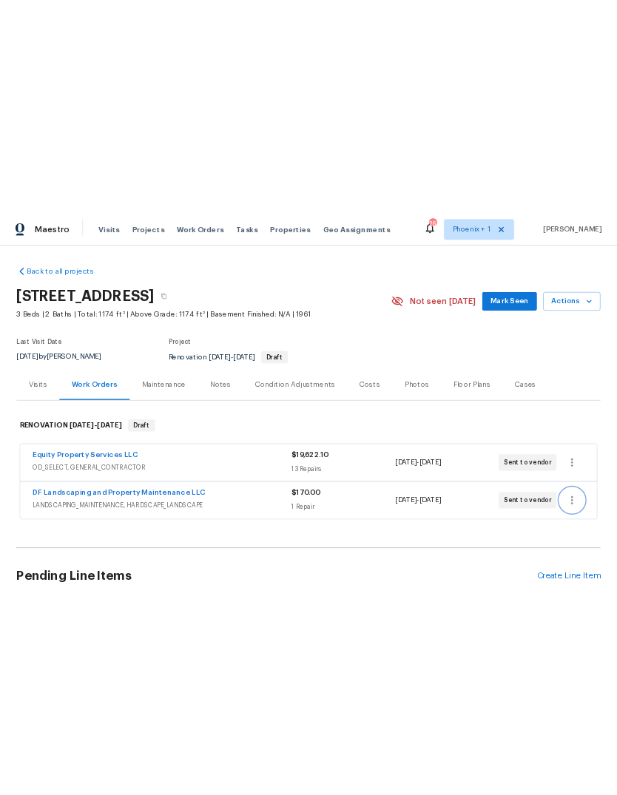
scroll to position [0, 0]
